Goal: Information Seeking & Learning: Learn about a topic

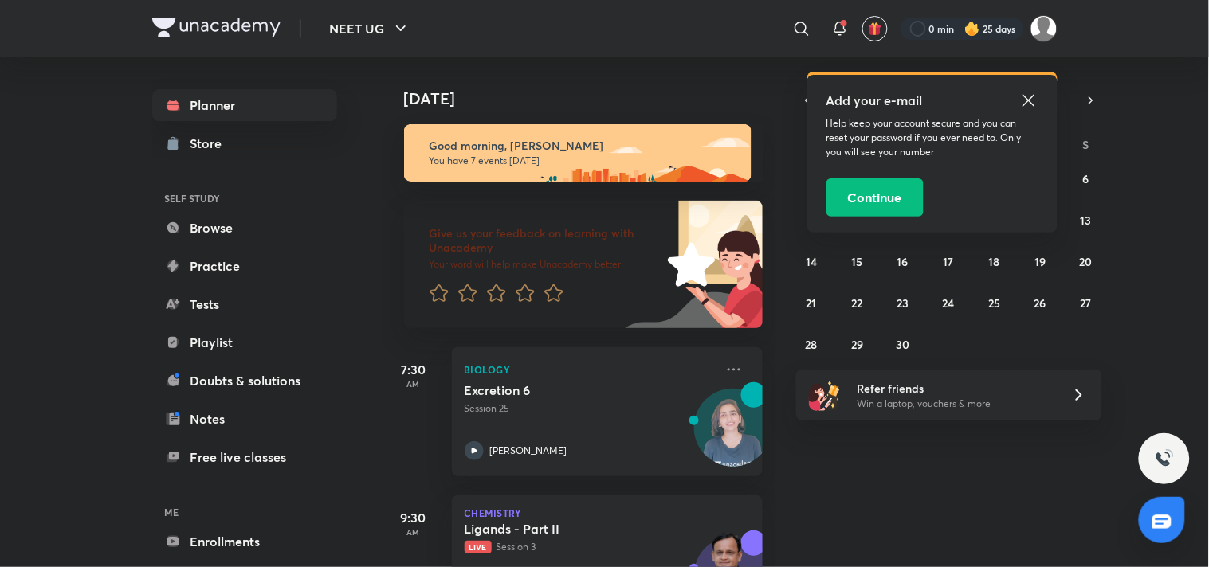
click at [1032, 100] on icon at bounding box center [1028, 100] width 19 height 19
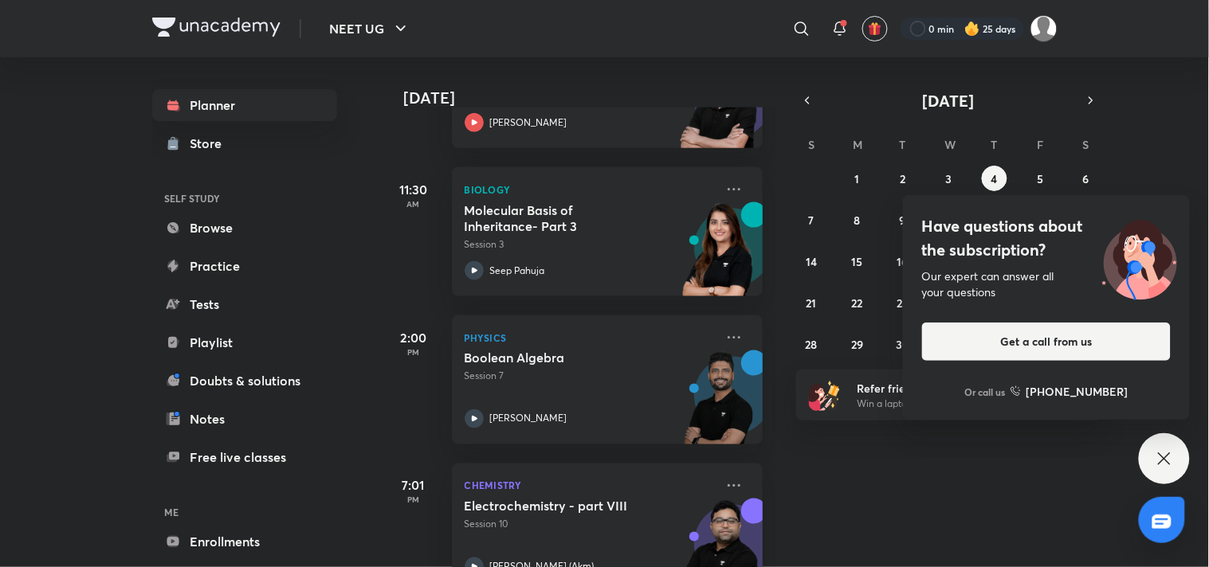
scroll to position [487, 0]
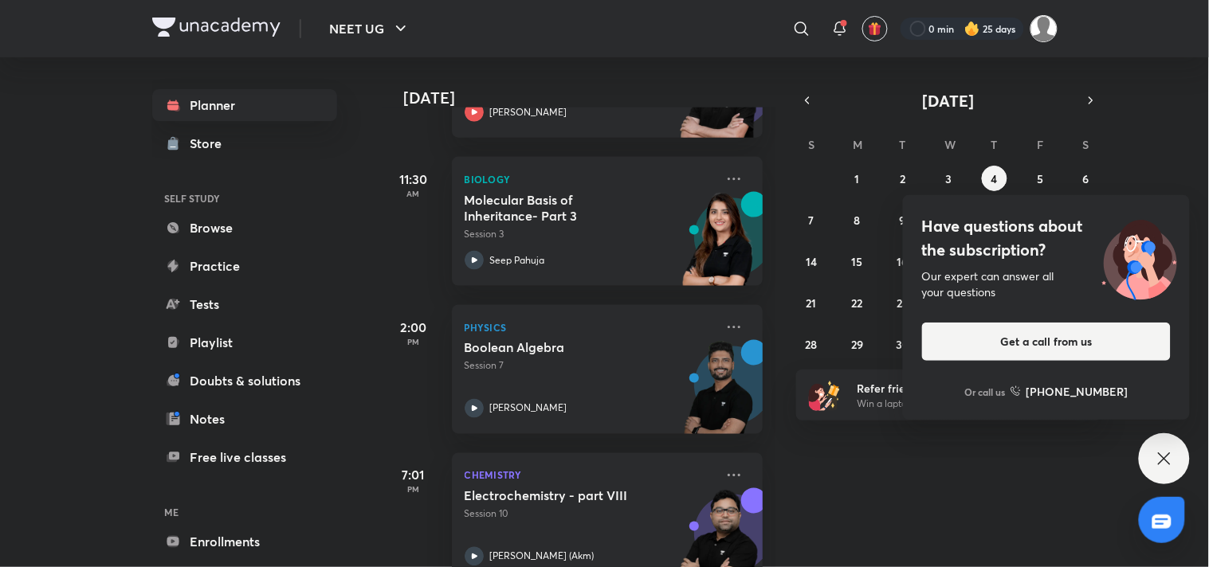
click at [1038, 32] on img at bounding box center [1043, 28] width 27 height 27
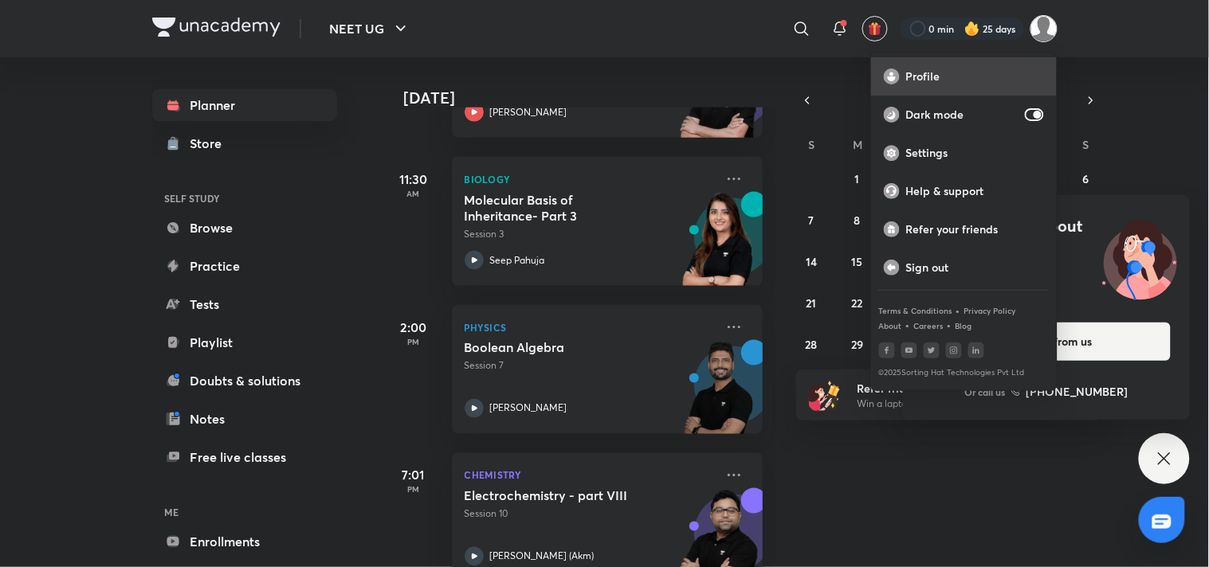
click at [940, 90] on div "Profile" at bounding box center [964, 76] width 186 height 38
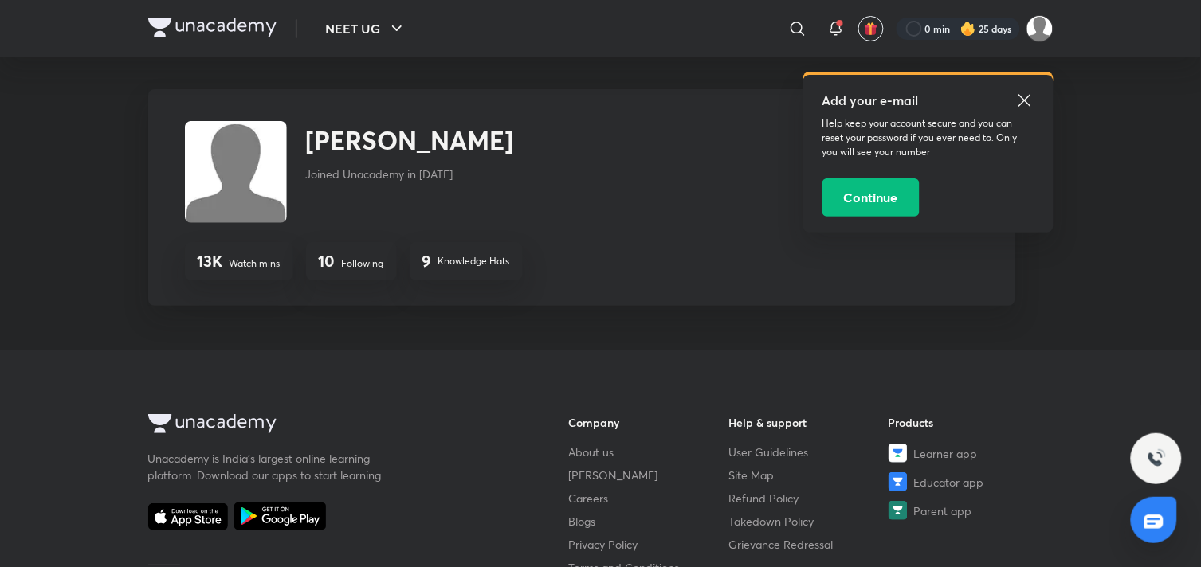
click at [1023, 97] on icon at bounding box center [1024, 100] width 19 height 19
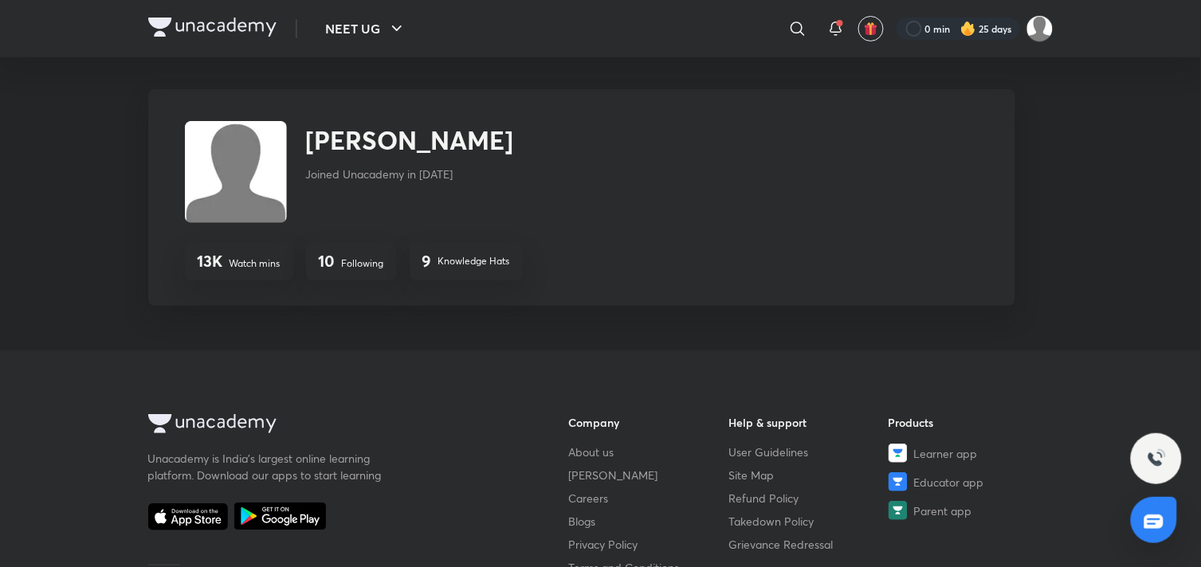
click at [375, 257] on p "Following" at bounding box center [363, 264] width 42 height 14
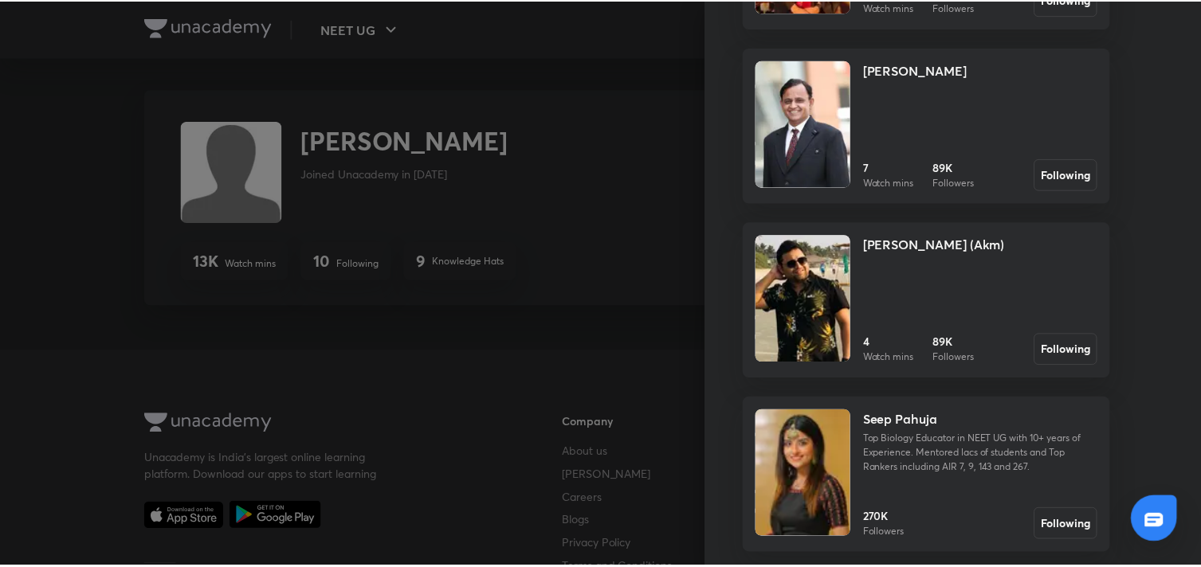
scroll to position [435, 0]
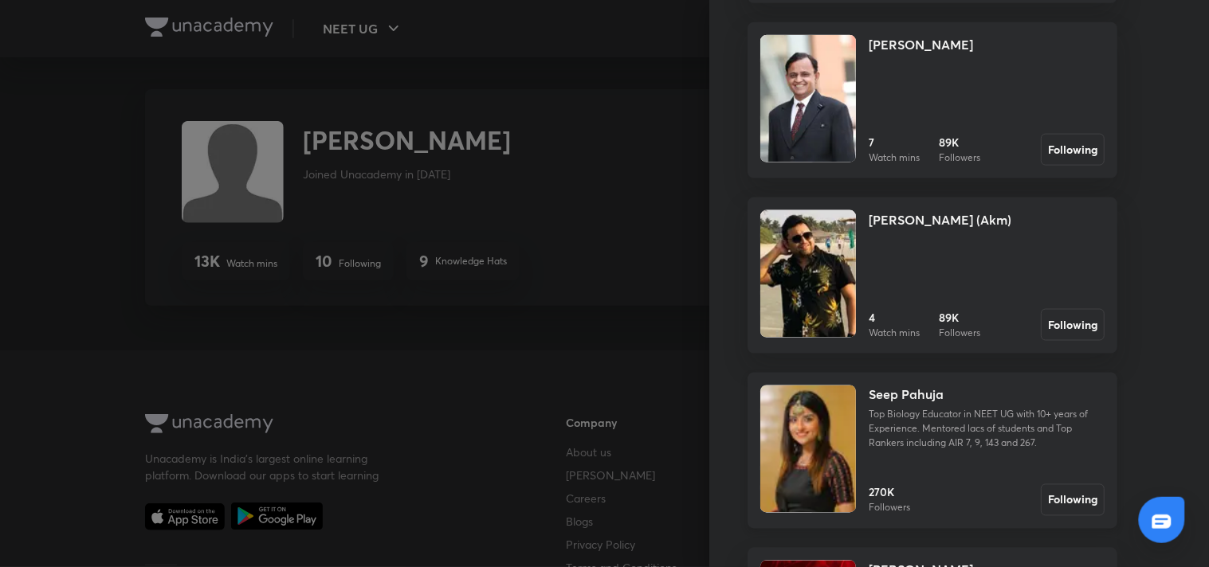
click at [803, 450] on img at bounding box center [808, 450] width 96 height 128
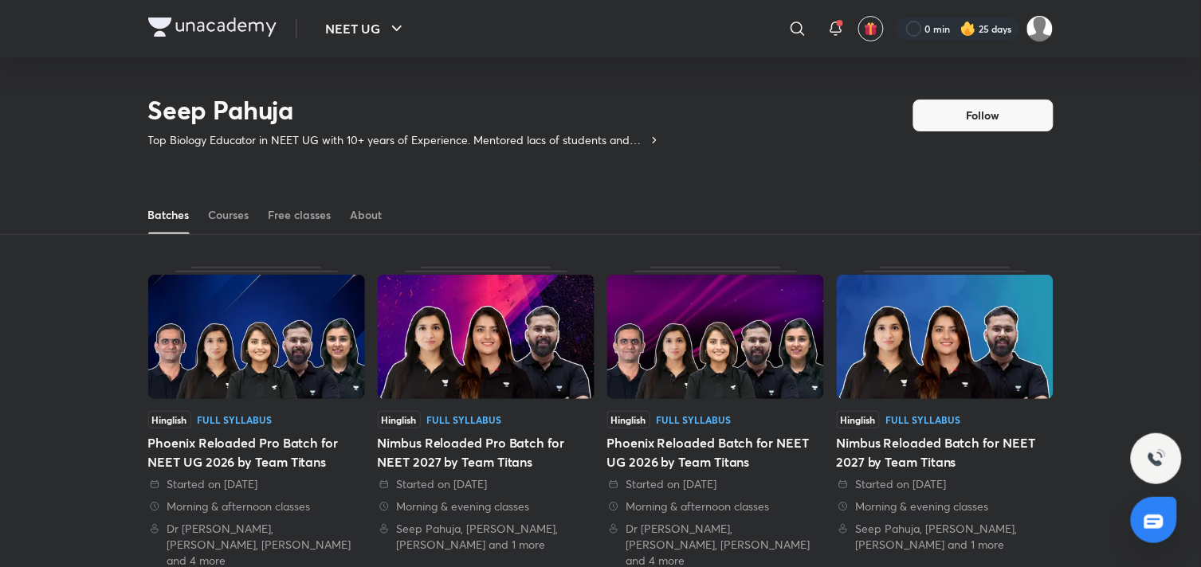
scroll to position [70, 0]
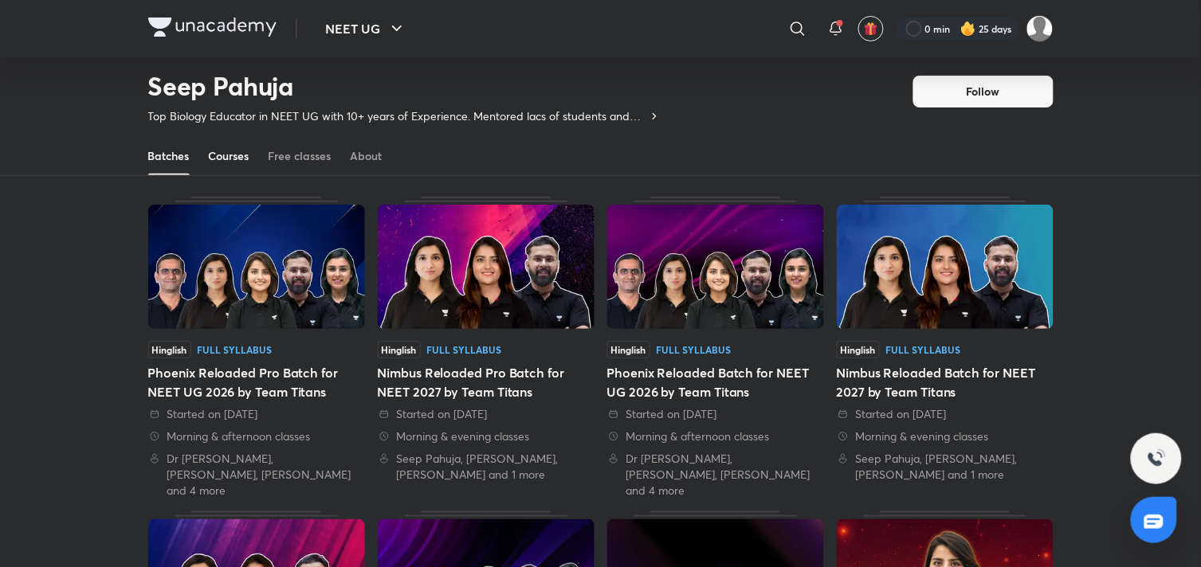
click at [218, 162] on div "Courses" at bounding box center [229, 156] width 41 height 16
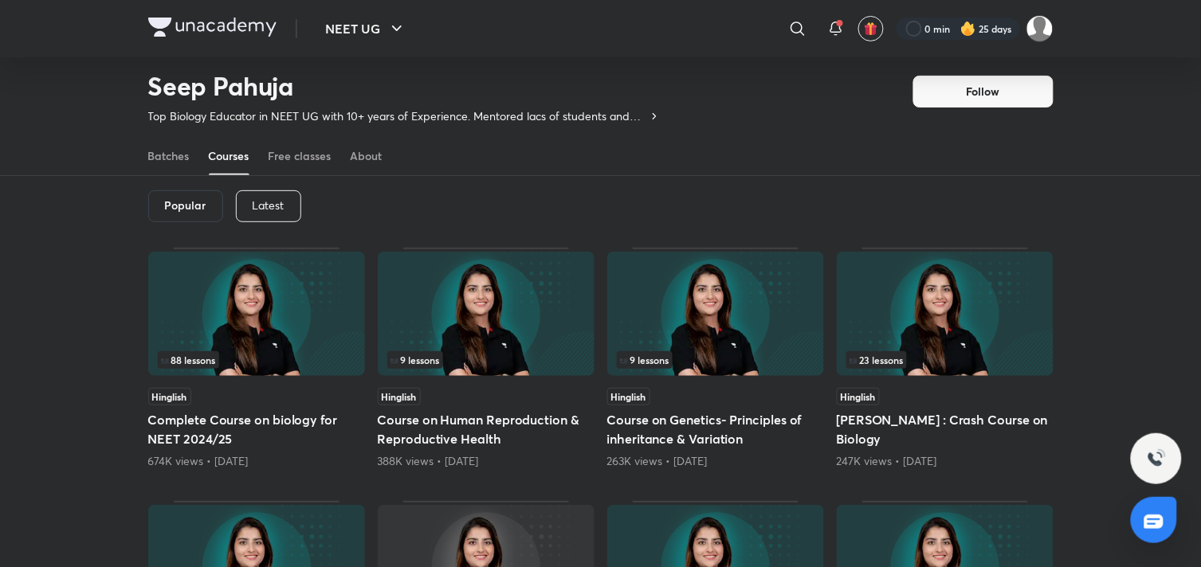
click at [283, 204] on p "Latest" at bounding box center [269, 205] width 32 height 13
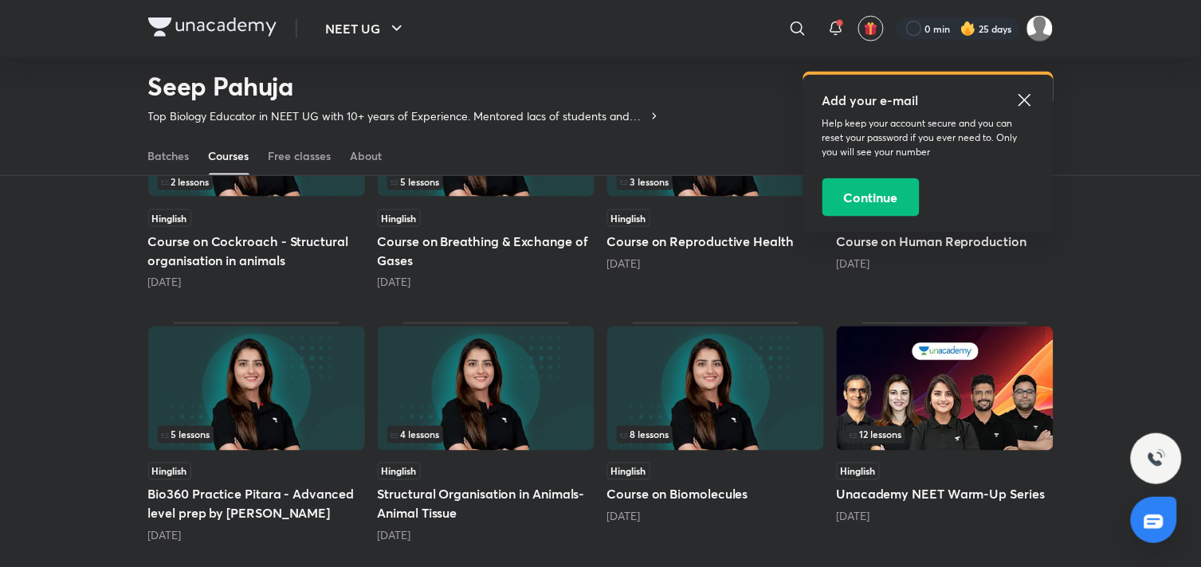
scroll to position [513, 0]
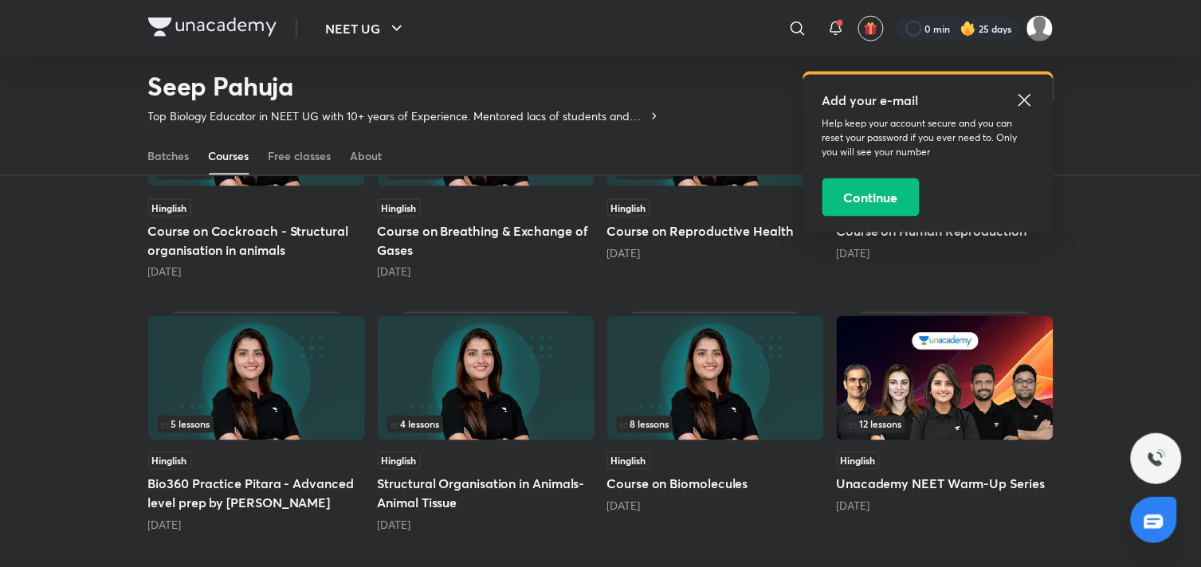
click at [696, 369] on img at bounding box center [715, 378] width 217 height 124
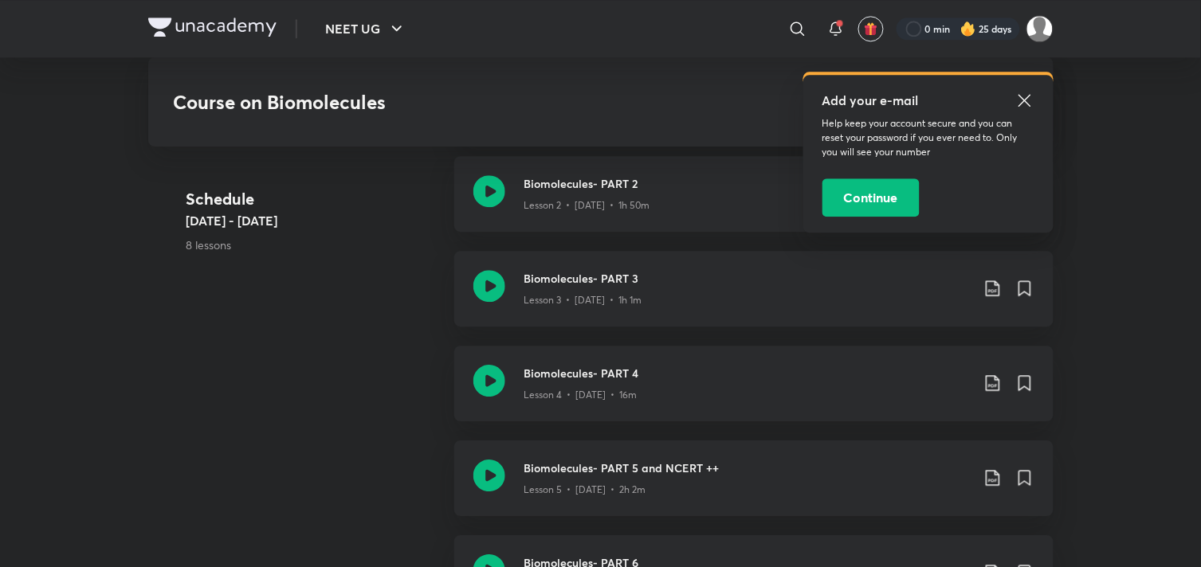
scroll to position [1018, 0]
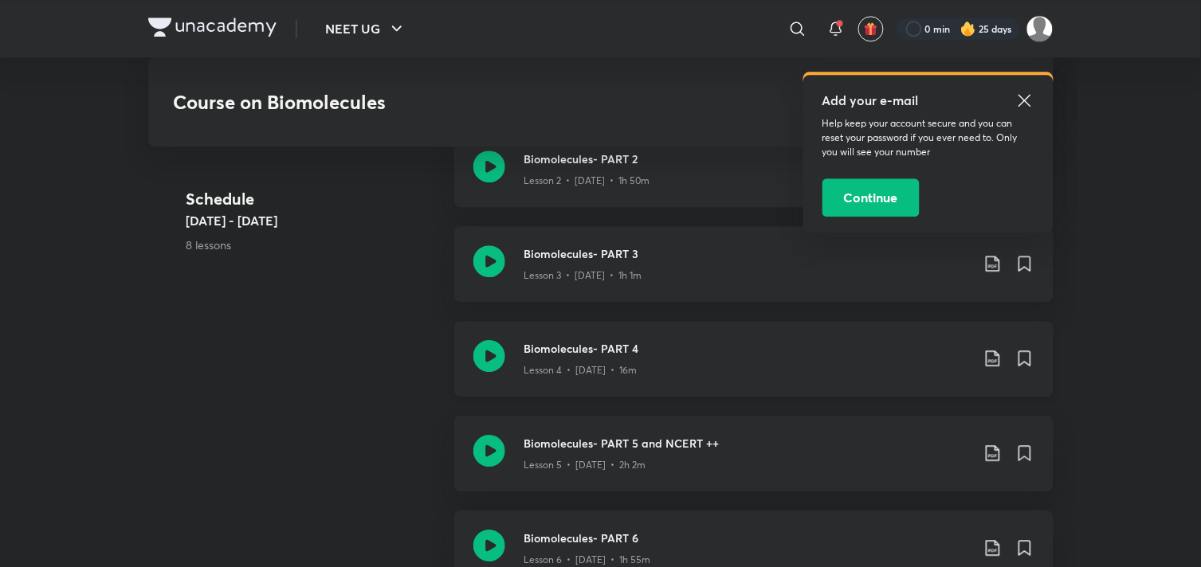
click at [736, 340] on h3 "Biomolecules- PART 4" at bounding box center [747, 348] width 446 height 17
